Goal: Find specific page/section: Find specific page/section

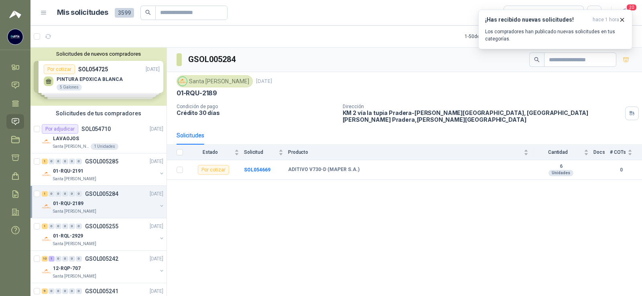
click at [280, 238] on div "GSOL005284 [GEOGRAPHIC_DATA][PERSON_NAME] [DATE] 01-RQU-2189 Condición de pago …" at bounding box center [404, 173] width 475 height 251
click at [71, 172] on p "01-RQU-2191" at bounding box center [68, 172] width 30 height 8
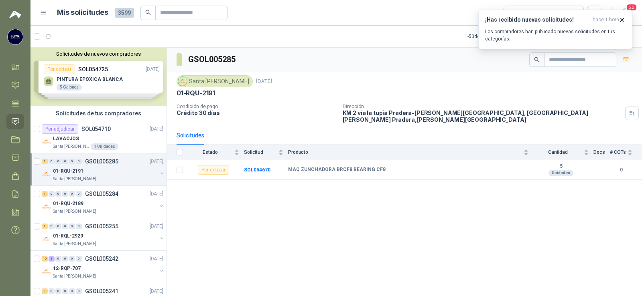
click at [17, 11] on img at bounding box center [15, 15] width 12 height 10
click at [10, 36] on img at bounding box center [15, 36] width 15 height 15
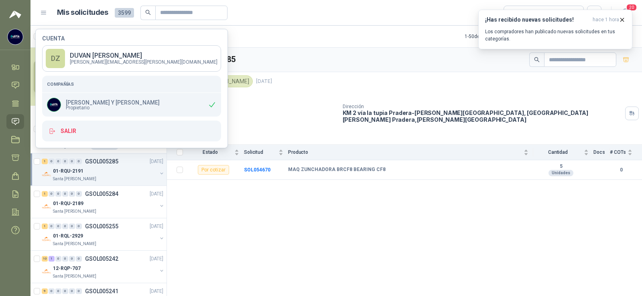
click at [273, 217] on div "GSOL005285 [GEOGRAPHIC_DATA][PERSON_NAME] [DATE] 01-RQU-2191 Condición de pago …" at bounding box center [404, 173] width 475 height 251
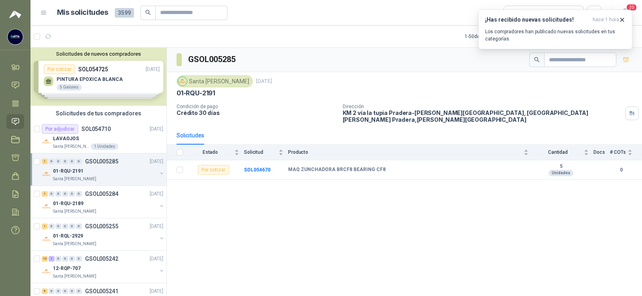
click at [30, 166] on div "1 0 0 0 0 0 GSOL005285 [DATE] 01-RQU-2191 [GEOGRAPHIC_DATA][PERSON_NAME]" at bounding box center [98, 170] width 136 height 32
drag, startPoint x: 30, startPoint y: 166, endPoint x: 63, endPoint y: 175, distance: 33.8
click at [63, 175] on div "1 0 0 0 0 0 GSOL005285 [DATE] 01-RQU-2191 [GEOGRAPHIC_DATA][PERSON_NAME]" at bounding box center [98, 170] width 136 height 32
click at [30, 173] on div "1 0 0 0 0 0 GSOL005285 [DATE] 01-RQU-2191 [GEOGRAPHIC_DATA][PERSON_NAME]" at bounding box center [98, 170] width 136 height 32
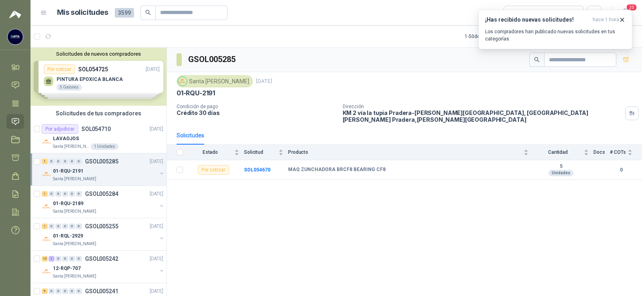
click at [29, 171] on ul "Inicio Chat Tareas Solicitudes Licitaciones Cotizar Órdenes de Compra Remisione…" at bounding box center [15, 151] width 30 height 182
click at [27, 100] on ul "Inicio Chat Tareas Solicitudes Licitaciones Cotizar Órdenes de Compra Remisione…" at bounding box center [15, 151] width 30 height 182
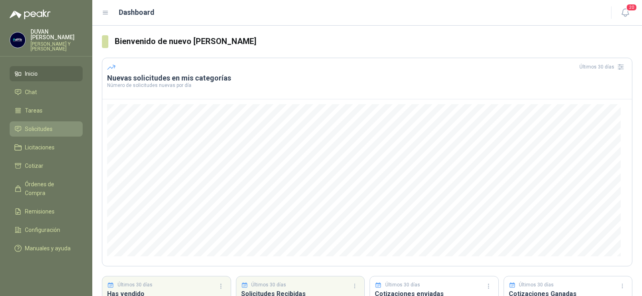
click at [43, 131] on span "Solicitudes" at bounding box center [39, 129] width 28 height 9
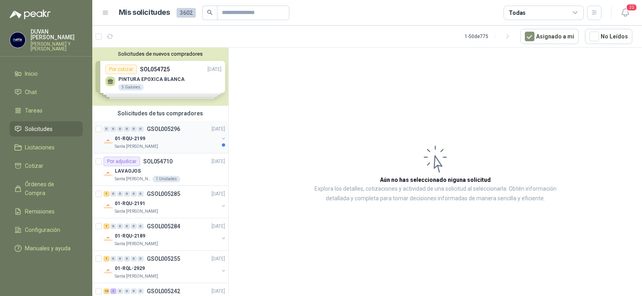
click at [157, 128] on p "GSOL005296" at bounding box center [163, 129] width 33 height 6
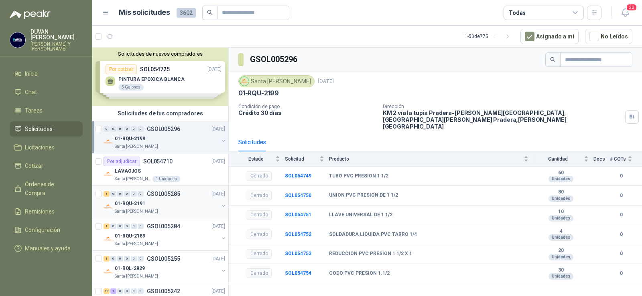
click at [160, 193] on p "GSOL005285" at bounding box center [163, 194] width 33 height 6
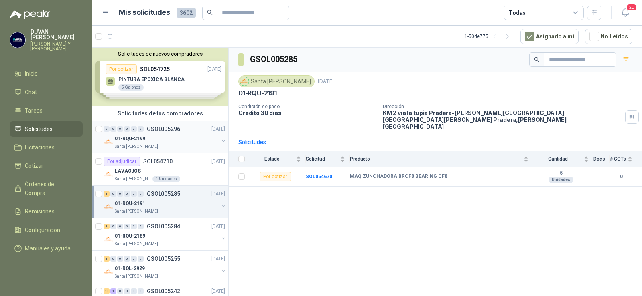
click at [126, 134] on div "01-RQU-2199" at bounding box center [167, 139] width 104 height 10
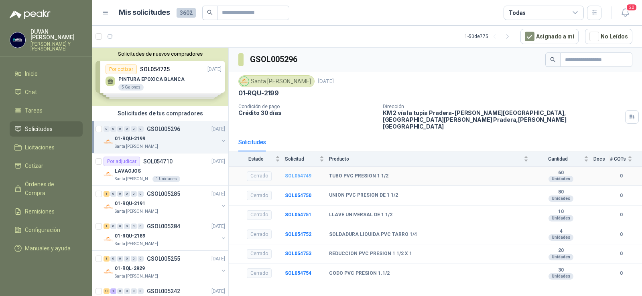
click at [287, 173] on b "SOL054749" at bounding box center [298, 176] width 26 height 6
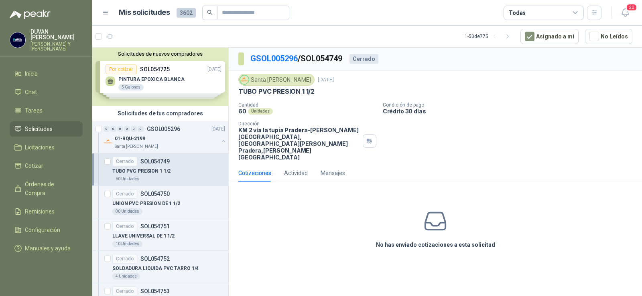
click at [255, 169] on div "Cotizaciones" at bounding box center [254, 173] width 33 height 9
click at [262, 169] on div "Cotizaciones" at bounding box center [254, 173] width 33 height 9
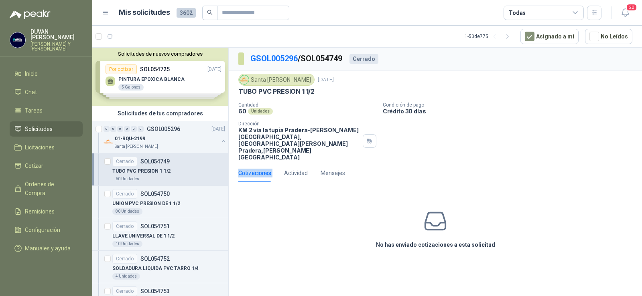
click at [262, 169] on div "Cotizaciones" at bounding box center [254, 173] width 33 height 9
click at [135, 137] on p "01-RQU-2199" at bounding box center [130, 139] width 30 height 8
drag, startPoint x: 135, startPoint y: 137, endPoint x: 144, endPoint y: 137, distance: 9.2
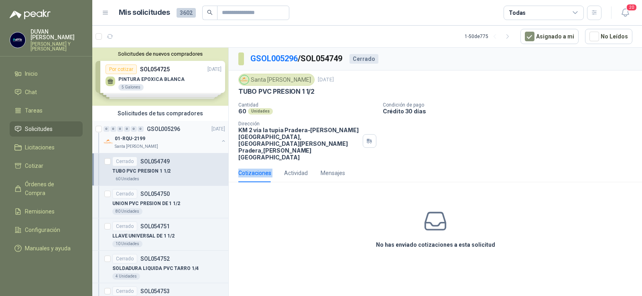
click at [135, 138] on p "01-RQU-2199" at bounding box center [130, 139] width 30 height 8
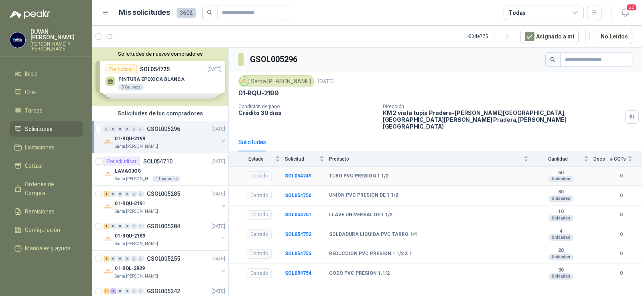
click at [253, 172] on div "Cerrado" at bounding box center [259, 177] width 25 height 10
